Goal: Information Seeking & Learning: Learn about a topic

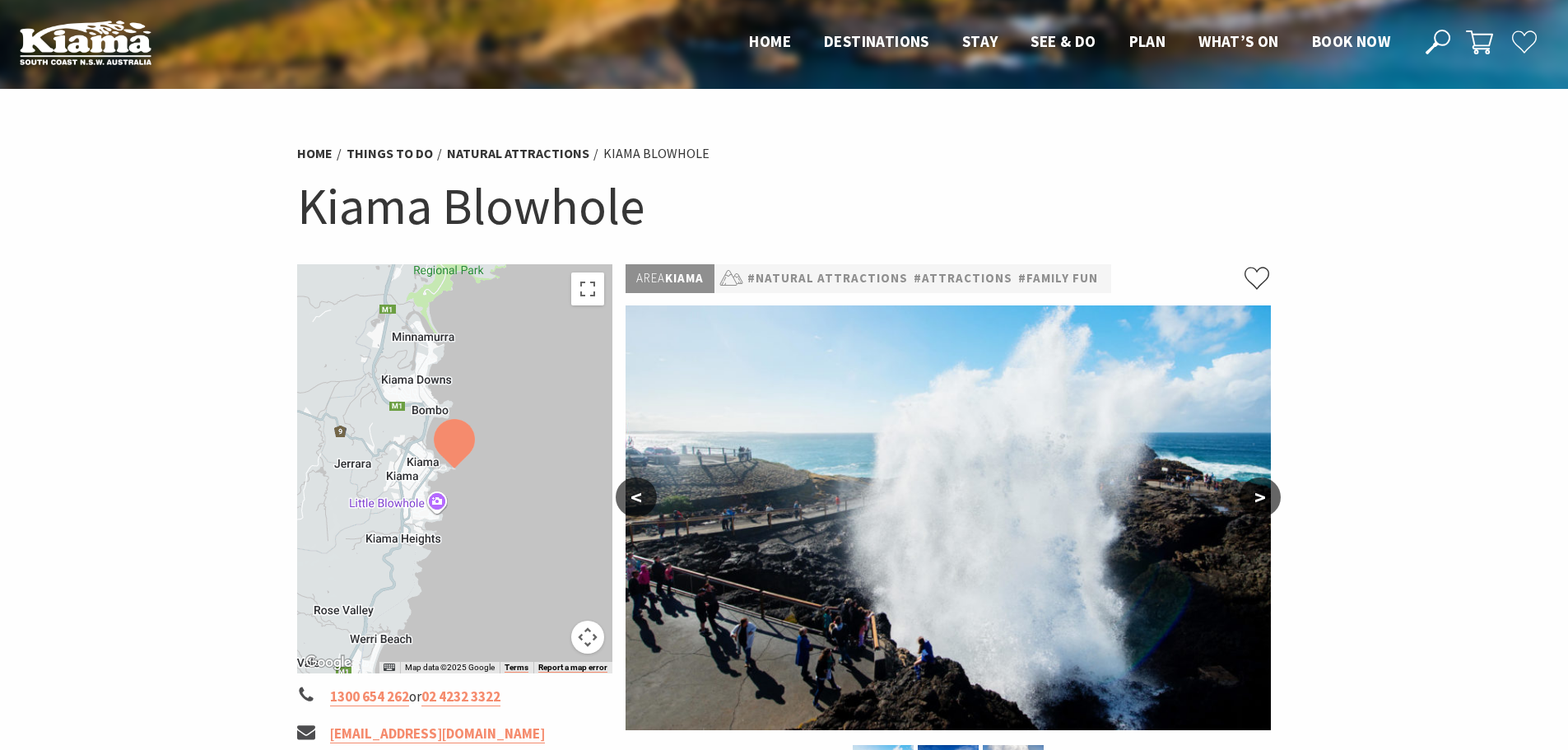
click at [1259, 499] on button ">" at bounding box center [1260, 496] width 41 height 39
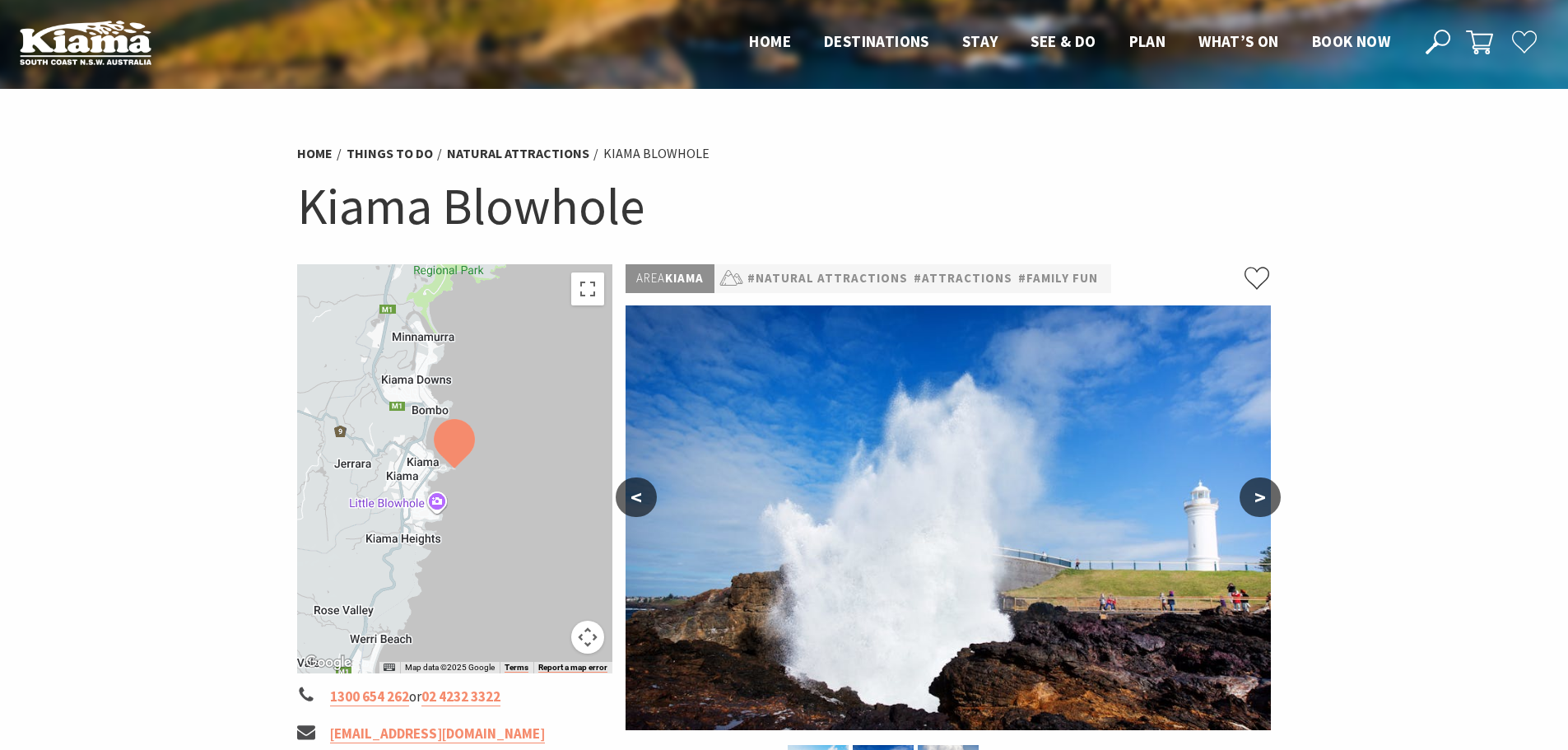
click at [1259, 499] on button ">" at bounding box center [1260, 496] width 41 height 39
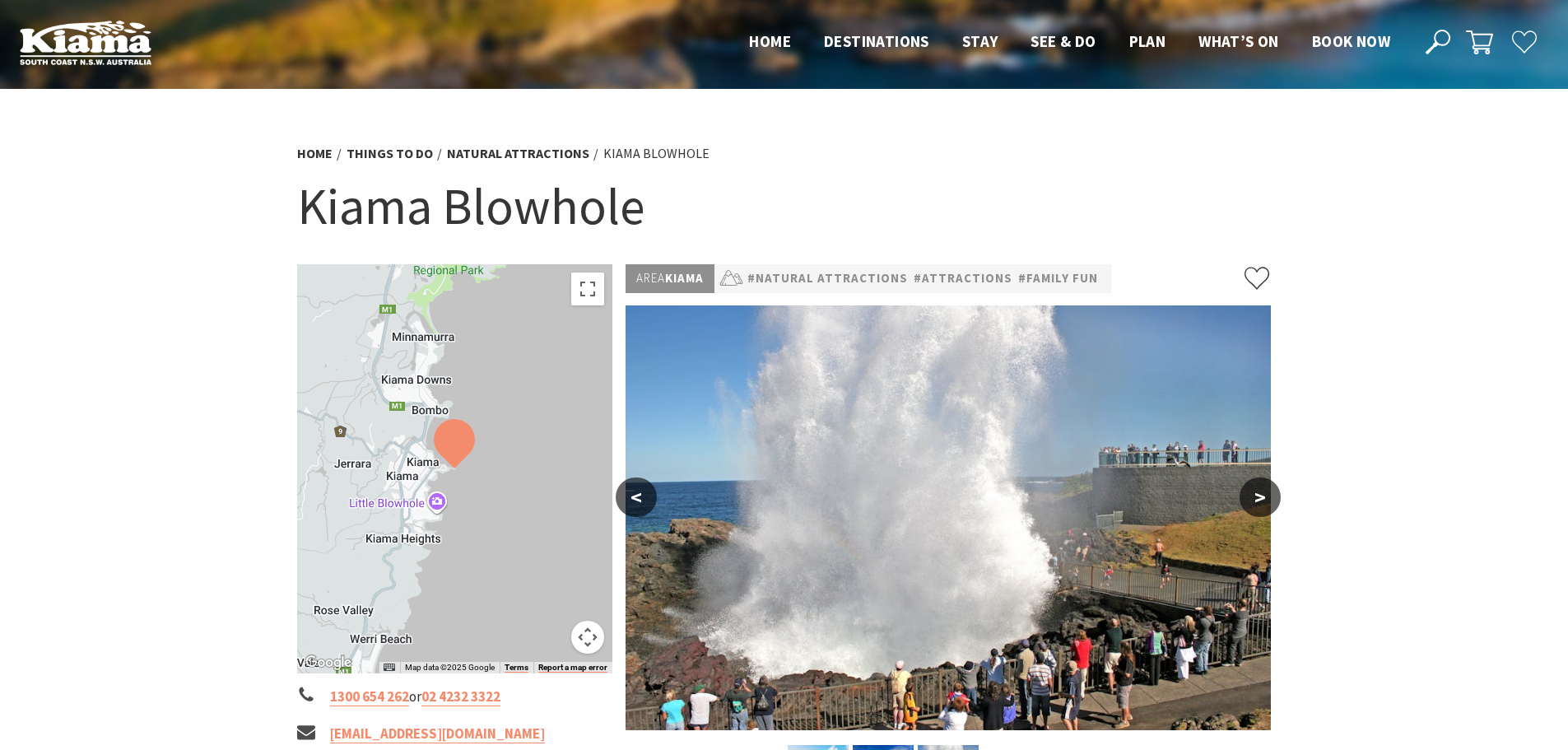
click at [1259, 499] on button ">" at bounding box center [1260, 496] width 41 height 39
click at [1259, 495] on button ">" at bounding box center [1260, 496] width 41 height 39
click at [644, 495] on button "<" at bounding box center [636, 496] width 41 height 39
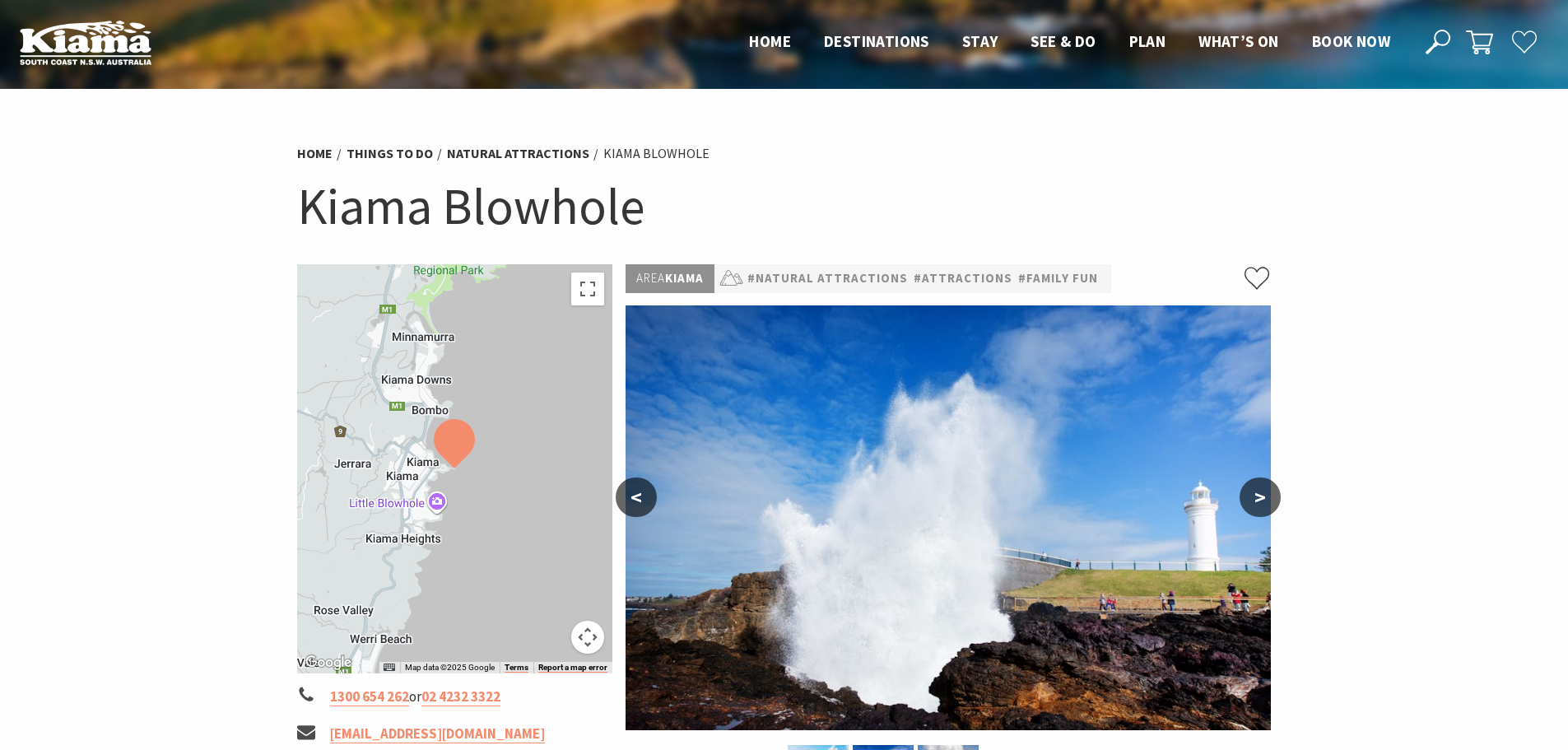
click at [644, 495] on button "<" at bounding box center [636, 496] width 41 height 39
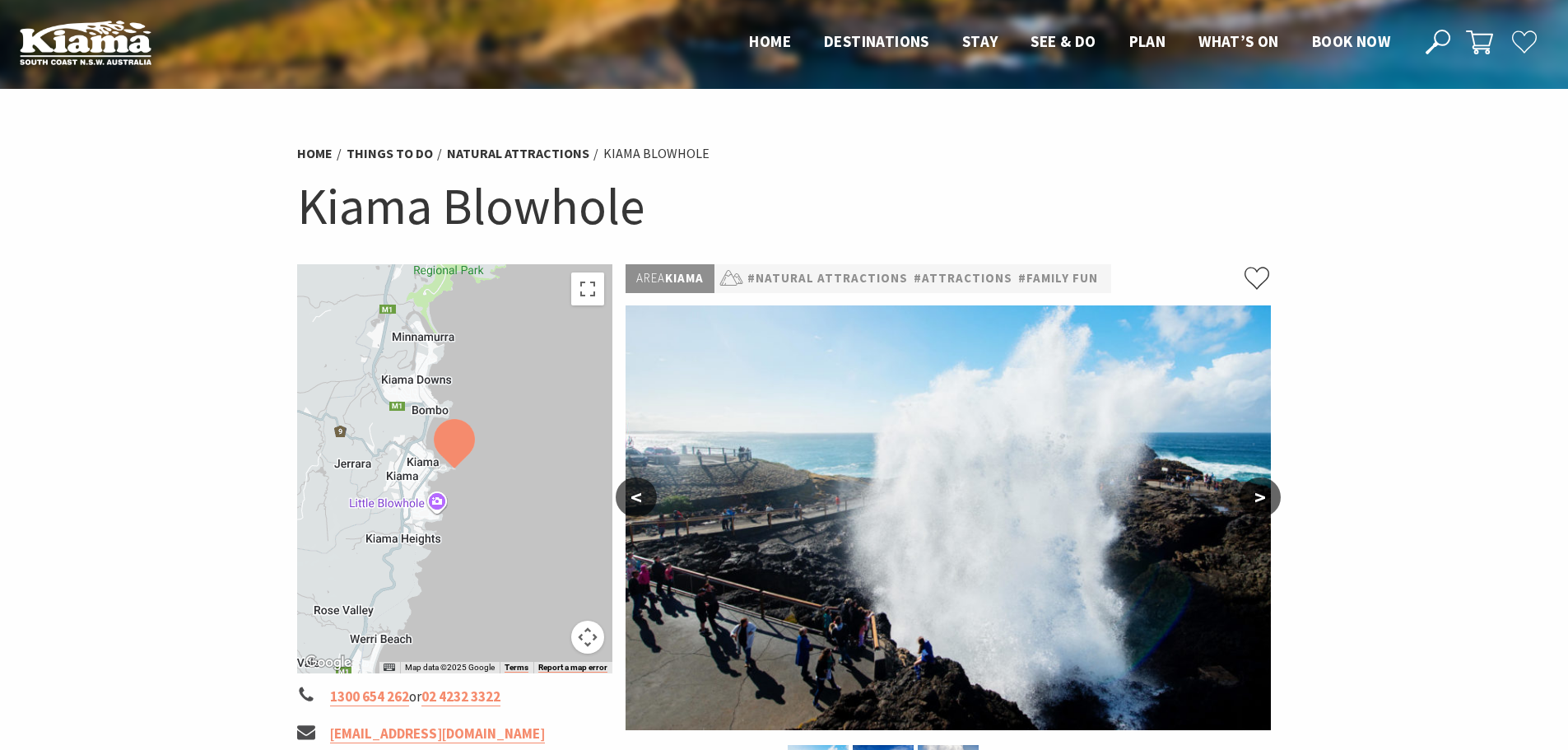
click at [644, 495] on button "<" at bounding box center [636, 496] width 41 height 39
